Goal: Information Seeking & Learning: Understand process/instructions

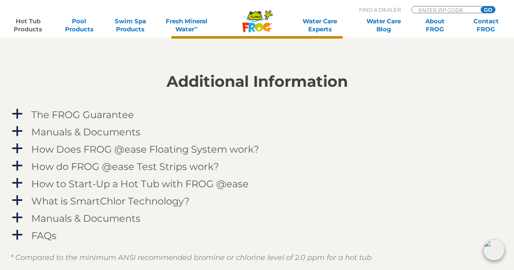
scroll to position [752, 0]
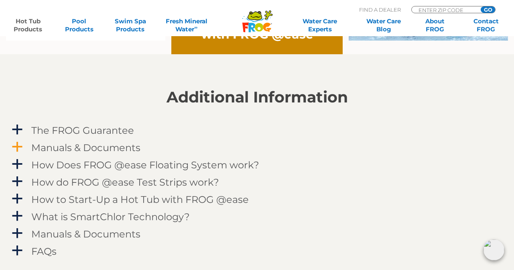
click at [110, 147] on h4 "Manuals & Documents" at bounding box center [85, 147] width 109 height 11
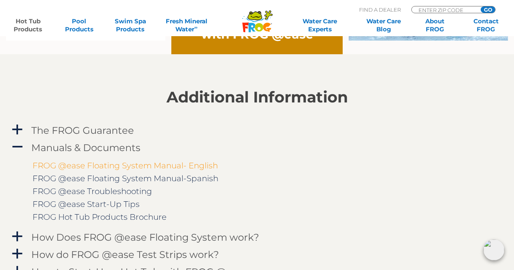
click at [104, 167] on link "FROG @ease Floating System Manual- English" at bounding box center [125, 166] width 185 height 10
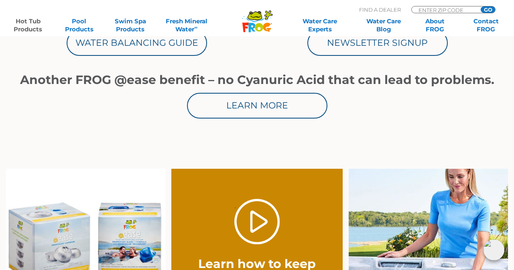
scroll to position [486, 0]
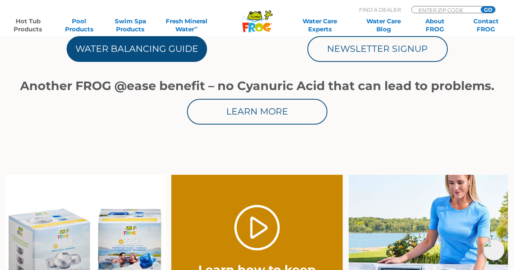
click at [148, 51] on link "Water Balancing Guide" at bounding box center [137, 49] width 140 height 26
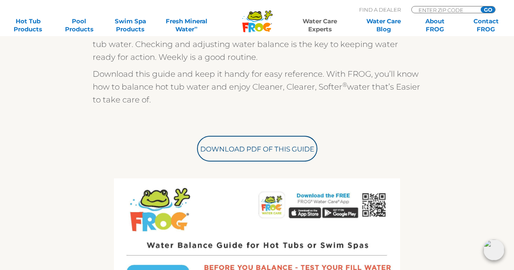
scroll to position [199, 0]
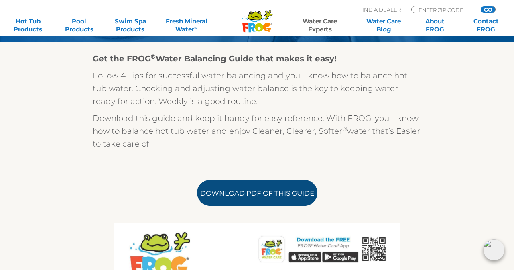
click at [267, 190] on link "Download PDF of this Guide" at bounding box center [257, 193] width 120 height 26
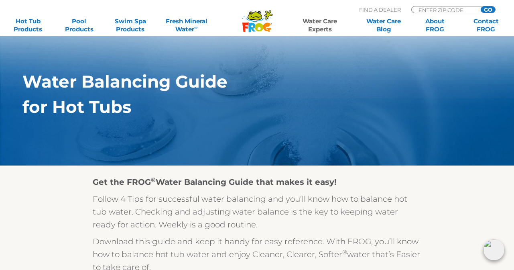
scroll to position [0, 0]
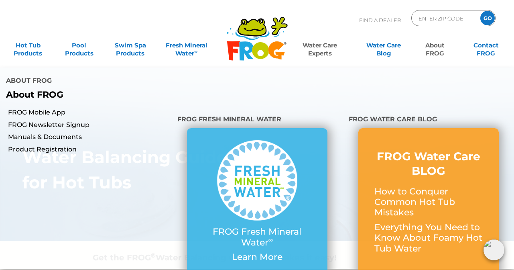
click at [438, 50] on link "About FROG" at bounding box center [435, 45] width 40 height 16
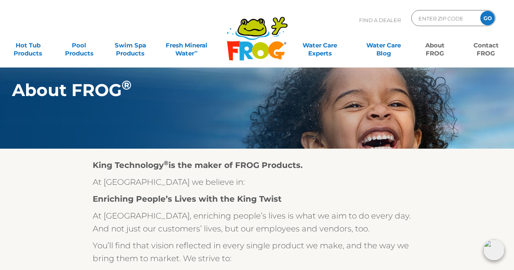
click at [491, 45] on link "Contact FROG" at bounding box center [486, 45] width 40 height 16
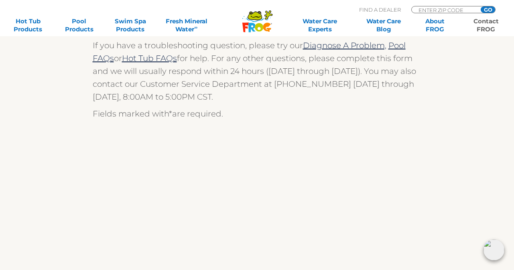
scroll to position [216, 0]
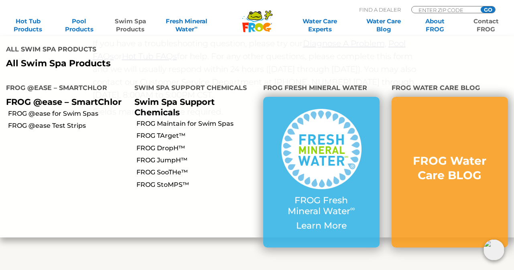
click at [134, 23] on link "Swim Spa Products" at bounding box center [130, 25] width 40 height 16
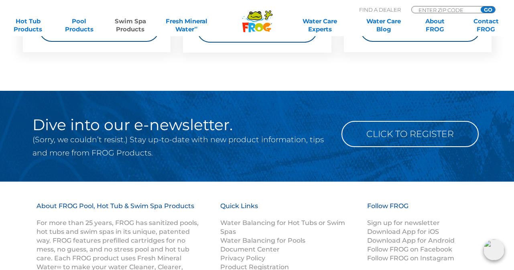
scroll to position [1182, 0]
